Goal: Task Accomplishment & Management: Manage account settings

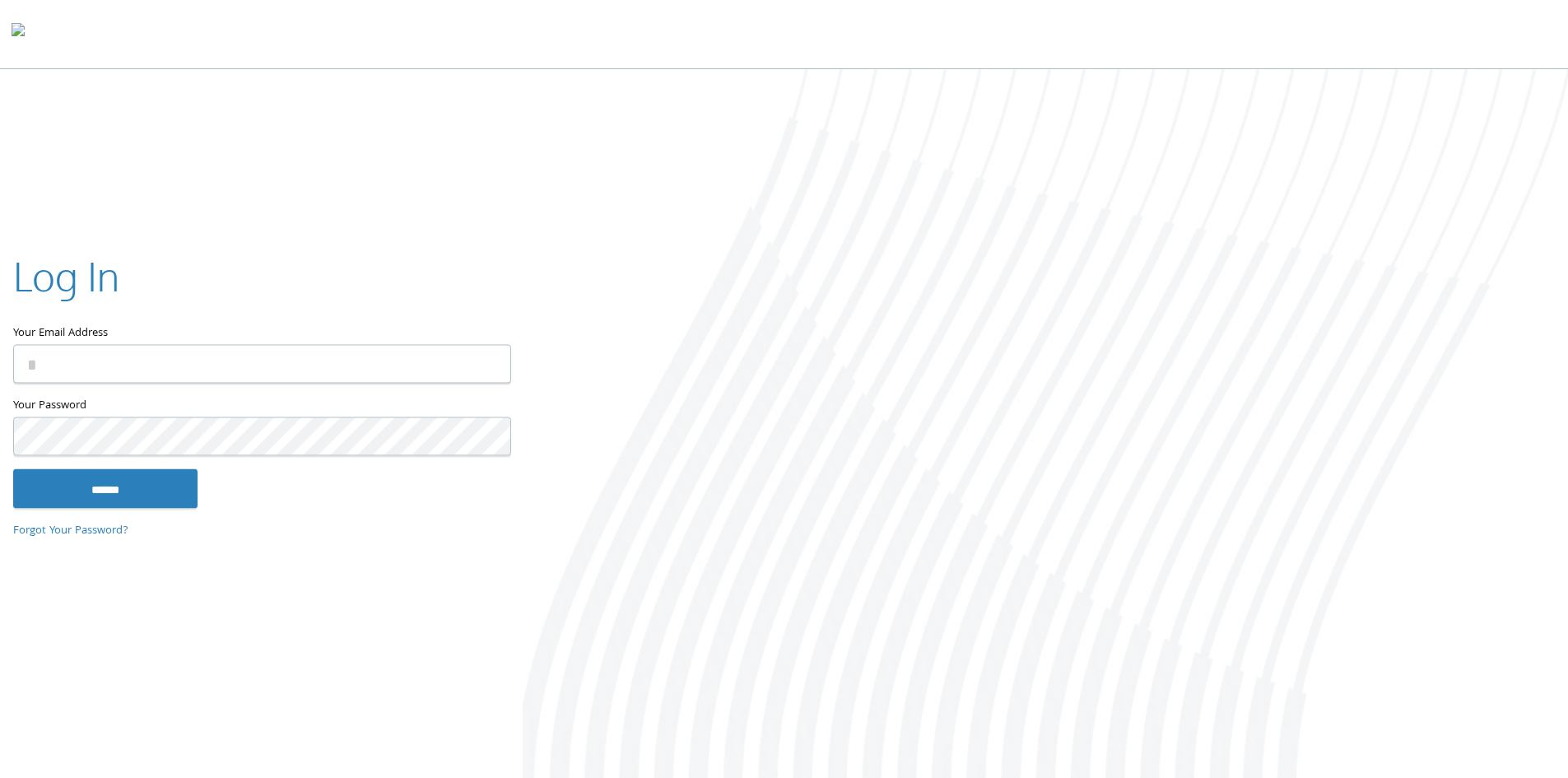
click at [188, 373] on input "Your Email Address" at bounding box center [262, 363] width 498 height 39
type input "**********"
click at [13, 469] on input "******" at bounding box center [106, 488] width 184 height 39
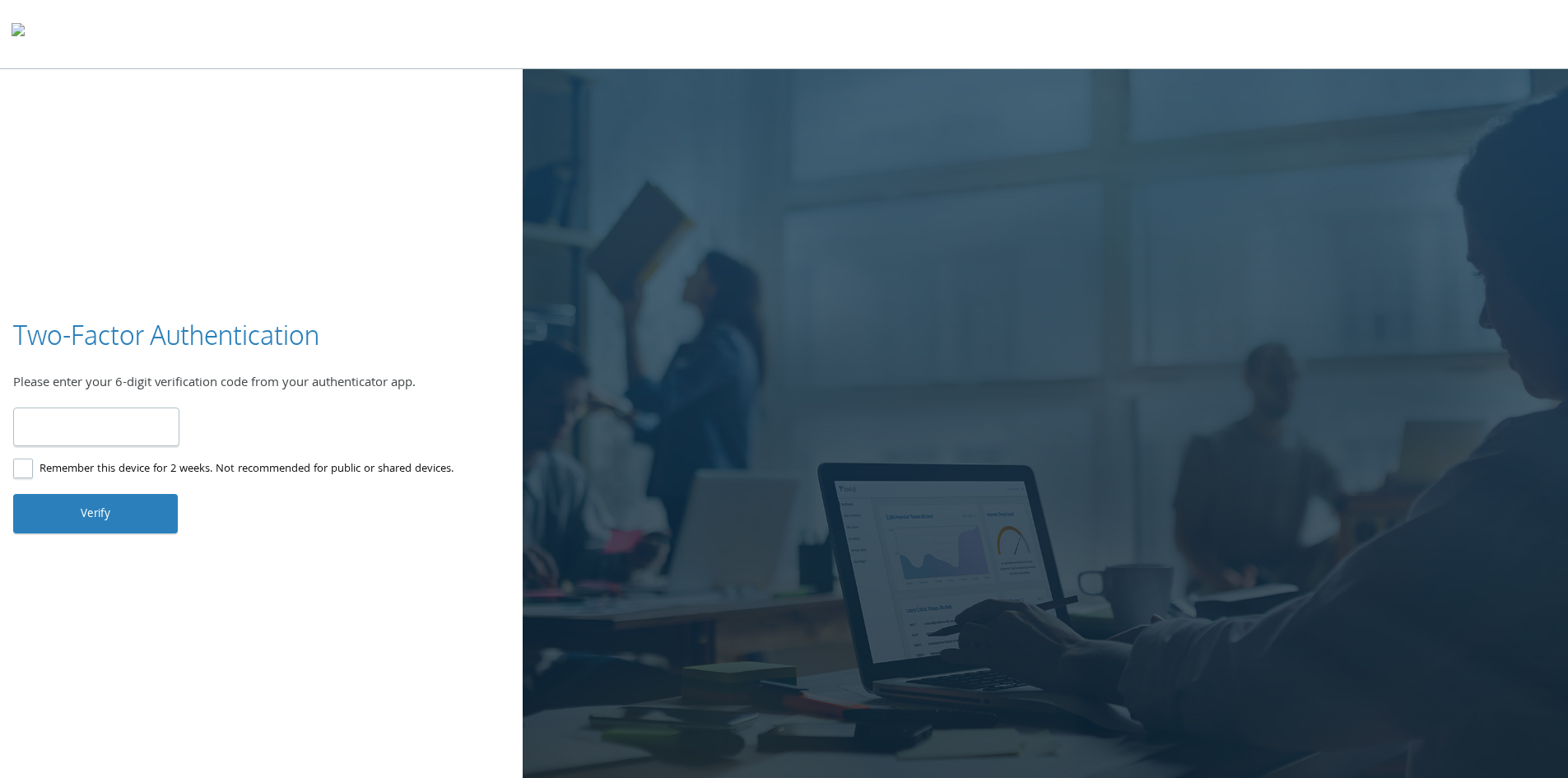
type input "******"
